Goal: Task Accomplishment & Management: Manage account settings

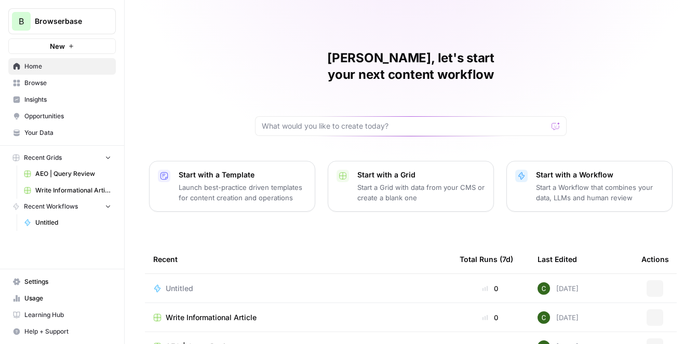
click at [50, 24] on span "Browserbase" at bounding box center [66, 21] width 63 height 10
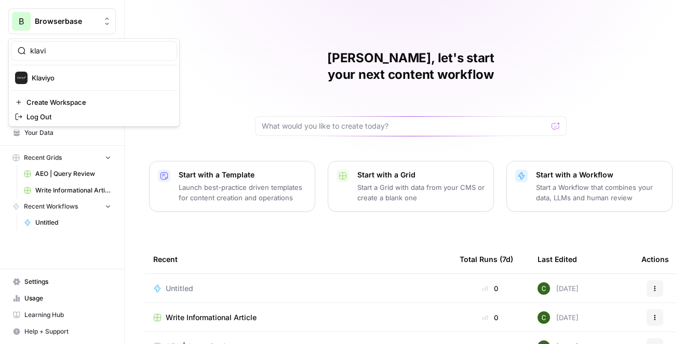
type input "klavi"
click at [49, 75] on span "Klaviyo" at bounding box center [100, 78] width 137 height 10
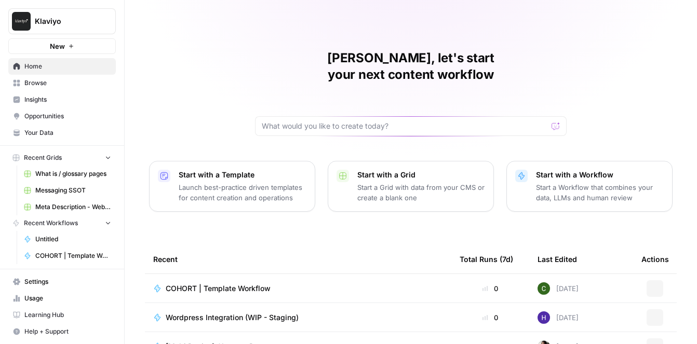
click at [53, 278] on span "Settings" at bounding box center [67, 281] width 87 height 9
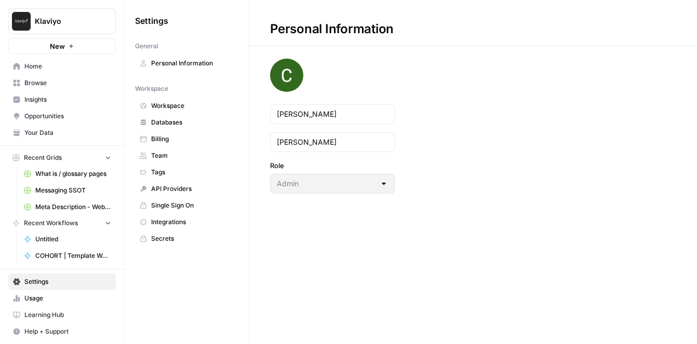
click at [169, 158] on span "Team" at bounding box center [192, 155] width 83 height 9
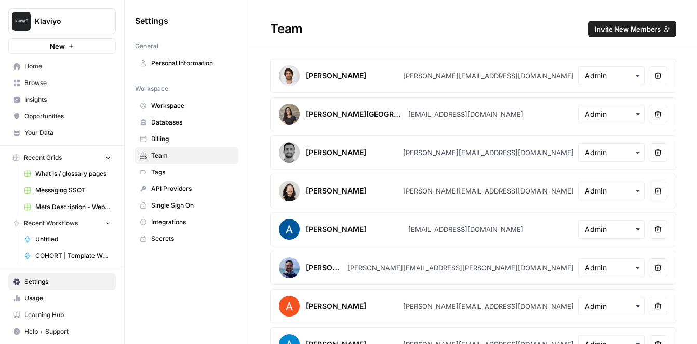
click at [647, 28] on span "Invite New Members" at bounding box center [627, 29] width 66 height 10
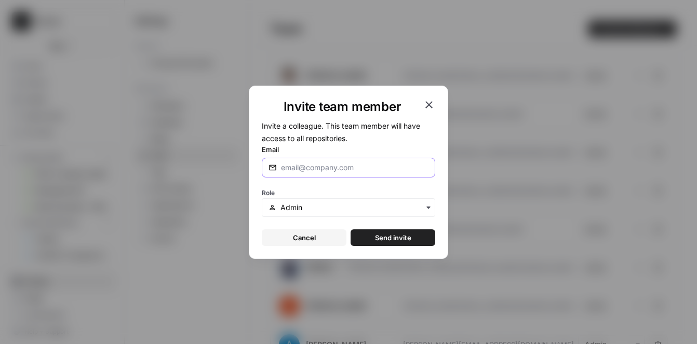
click at [338, 168] on input "Email" at bounding box center [354, 167] width 147 height 10
paste input "hallie.ju@klaviyo.com"
type input "hallie.ju@klaviyo.com"
click at [319, 212] on input "text" at bounding box center [354, 207] width 148 height 10
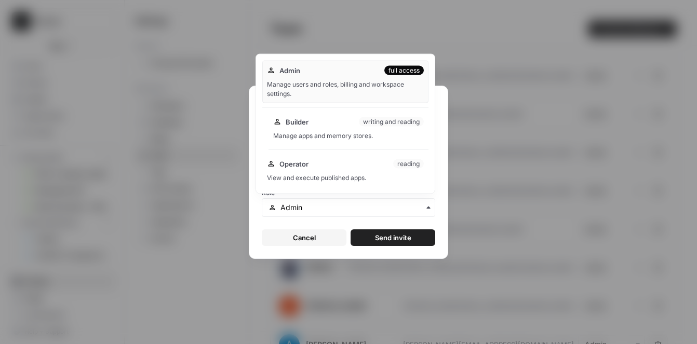
click at [314, 141] on div "Builder writing and reading Manage apps and memory stores." at bounding box center [348, 128] width 160 height 33
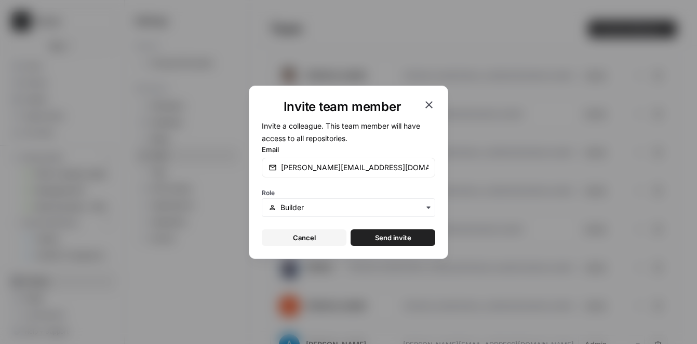
click at [386, 238] on span "Send invite" at bounding box center [393, 238] width 36 height 10
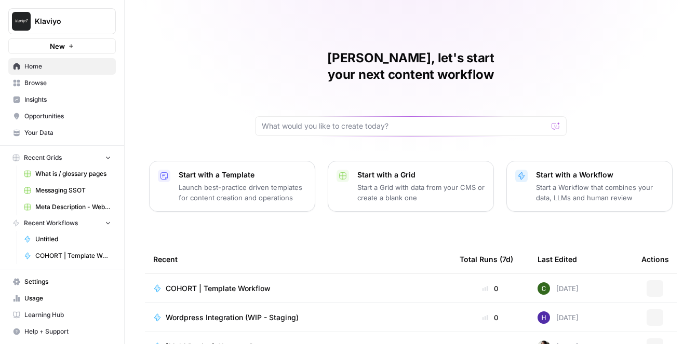
click at [84, 23] on span "Klaviyo" at bounding box center [66, 21] width 63 height 10
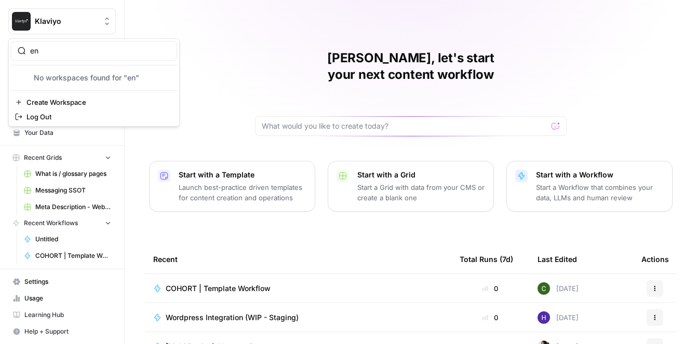
type input "e"
type input "newly"
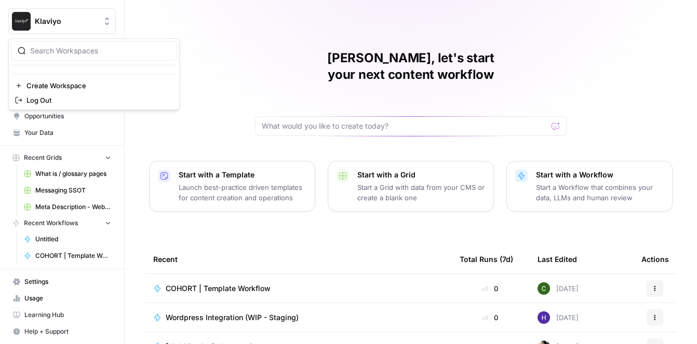
click at [76, 22] on span "Klaviyo" at bounding box center [66, 21] width 63 height 10
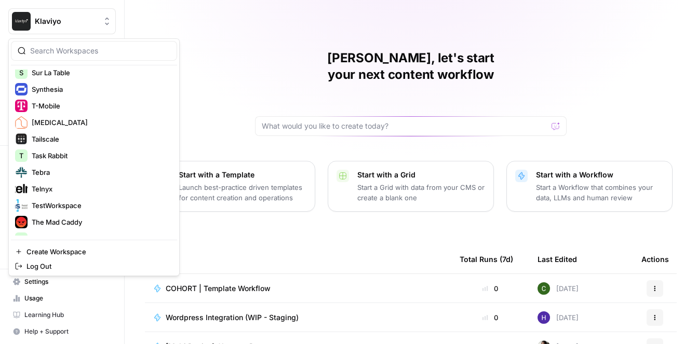
scroll to position [2713, 0]
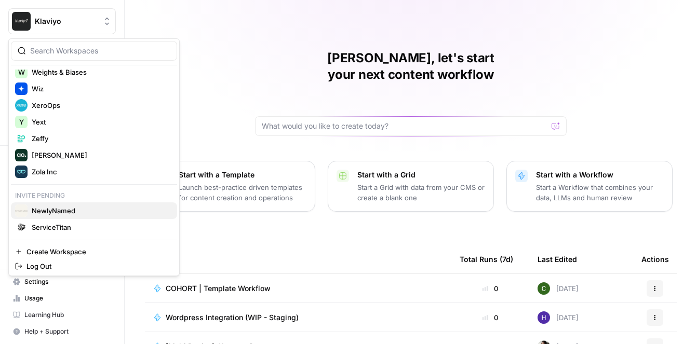
click at [66, 207] on span "NewlyNamed" at bounding box center [100, 211] width 137 height 10
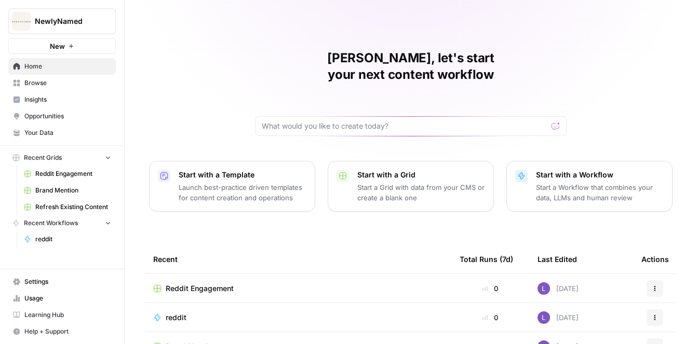
click at [83, 115] on span "Opportunities" at bounding box center [67, 116] width 87 height 9
